Goal: Find specific page/section: Find specific page/section

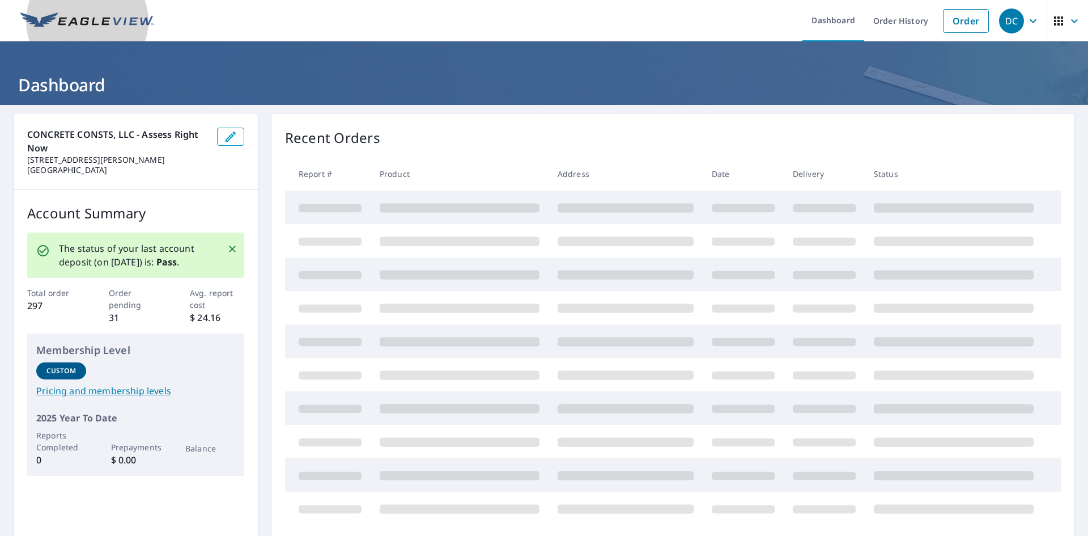
click at [92, 19] on img at bounding box center [87, 20] width 134 height 17
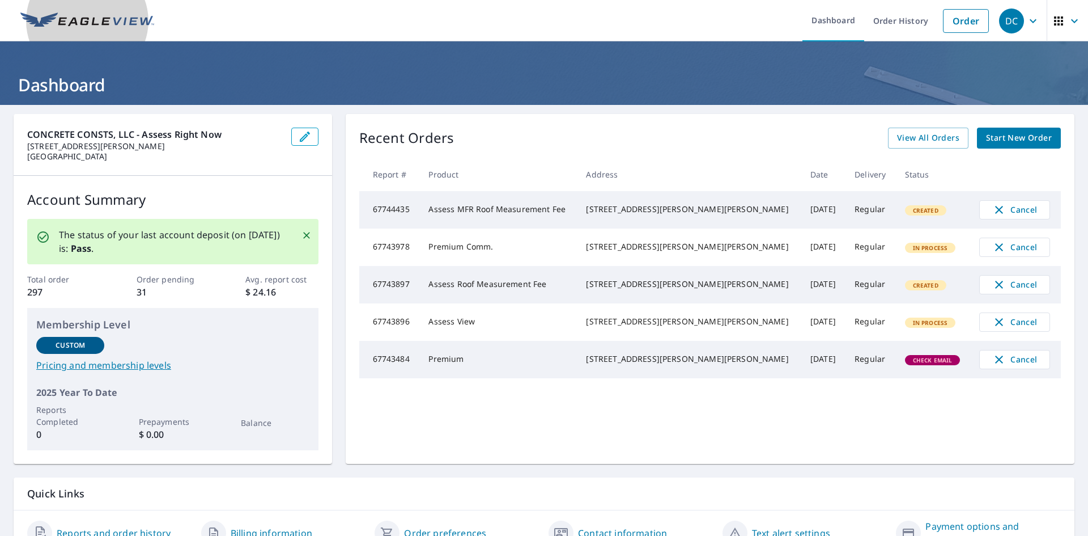
click at [95, 11] on link at bounding box center [87, 20] width 147 height 41
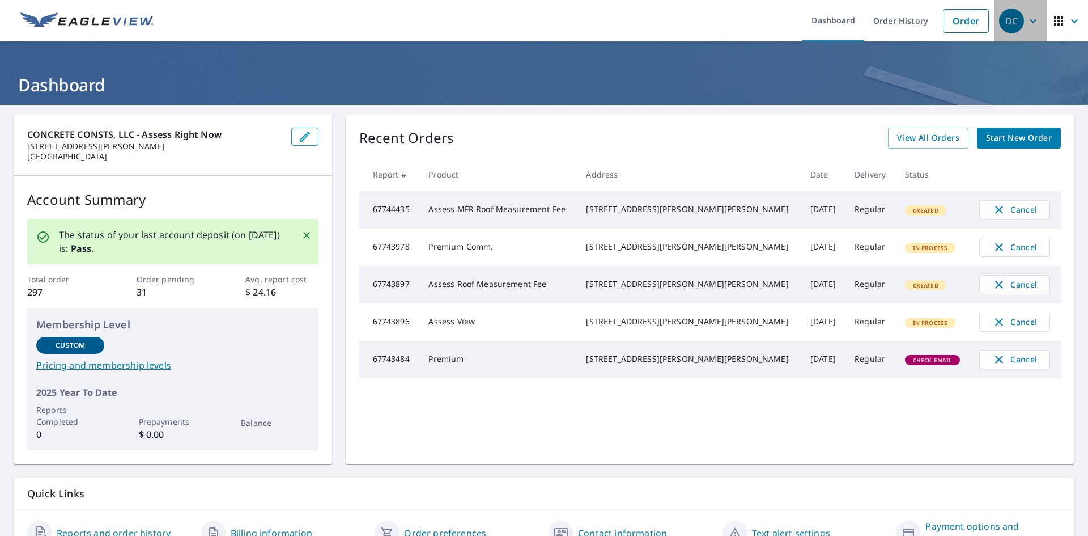
click at [1009, 20] on div "DC" at bounding box center [1011, 21] width 25 height 25
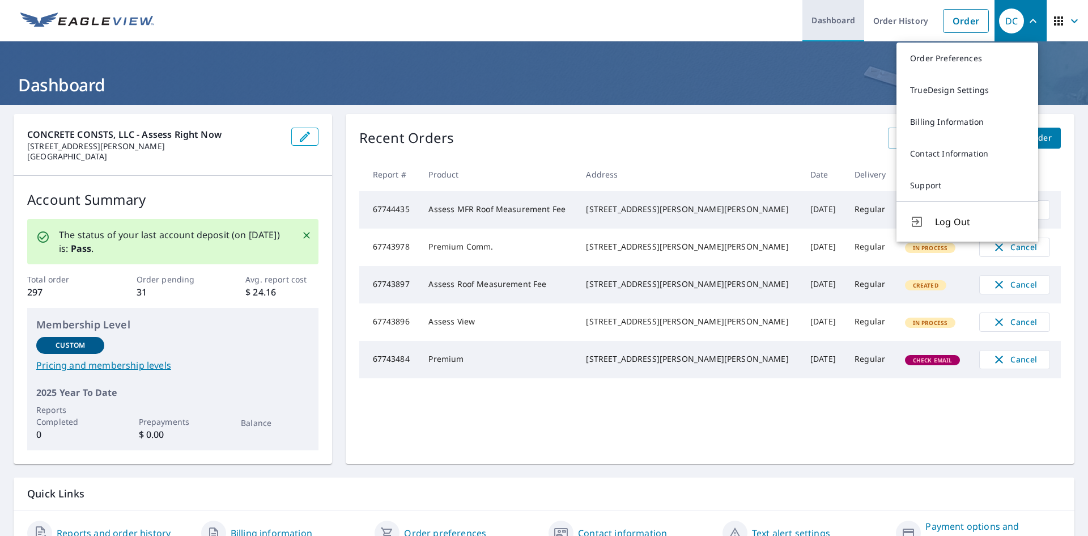
click at [833, 23] on link "Dashboard" at bounding box center [833, 20] width 62 height 41
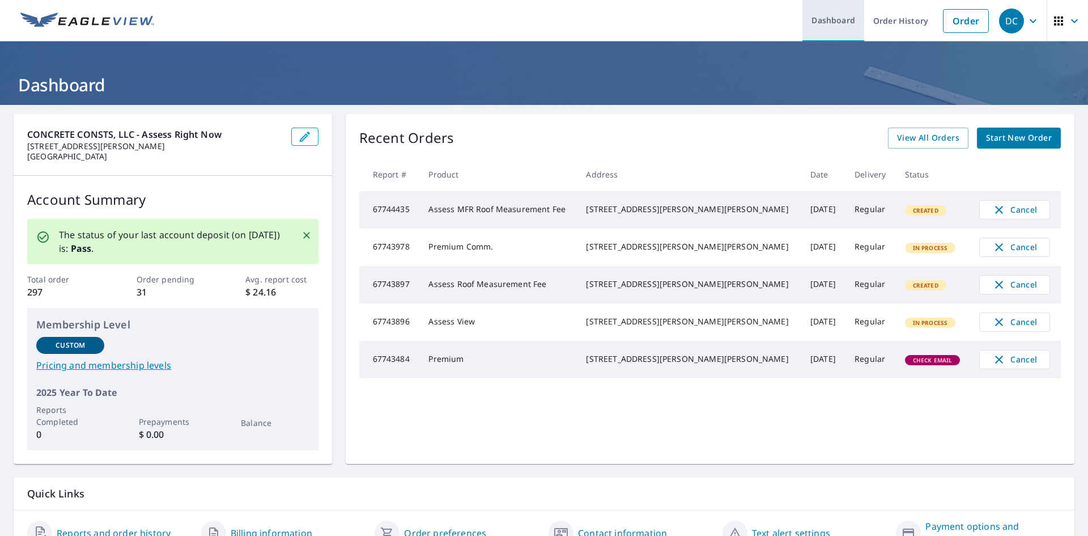
click at [833, 23] on link "Dashboard" at bounding box center [833, 20] width 62 height 41
click at [873, 11] on link "Order History" at bounding box center [900, 20] width 73 height 41
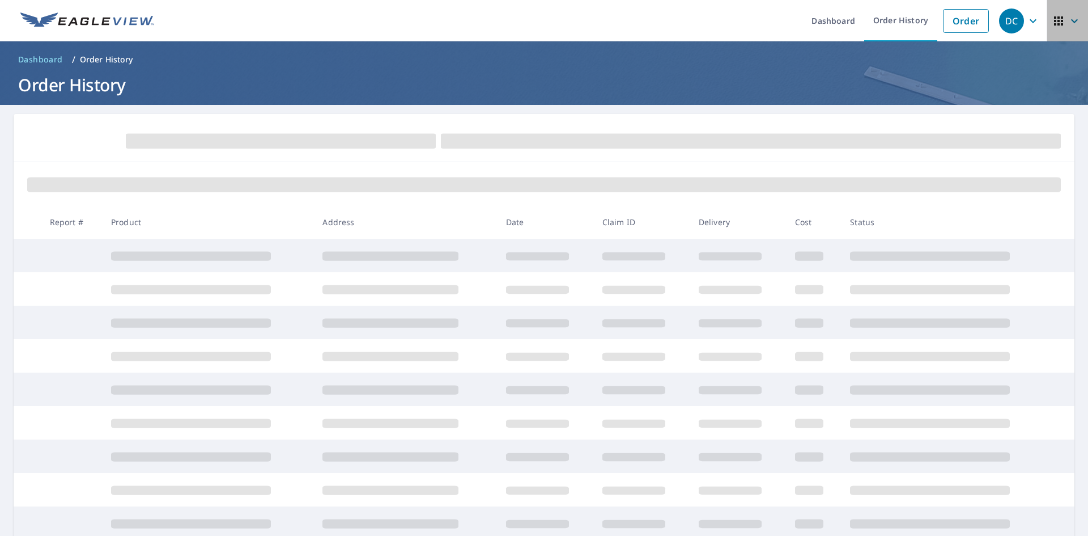
click at [1052, 16] on icon "button" at bounding box center [1059, 21] width 14 height 14
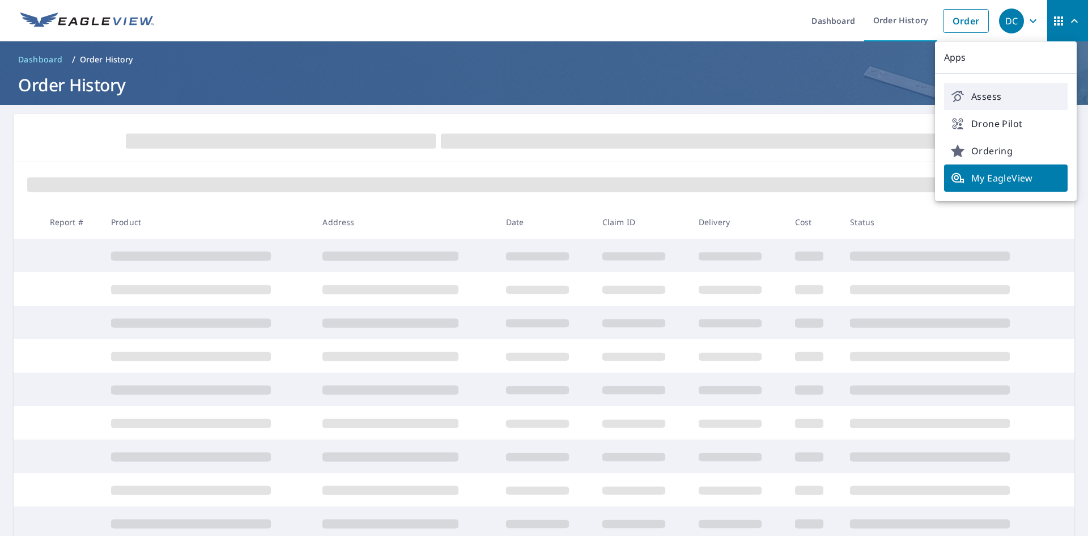
click at [982, 97] on span "Assess" at bounding box center [1006, 97] width 110 height 14
